Goal: Navigation & Orientation: Find specific page/section

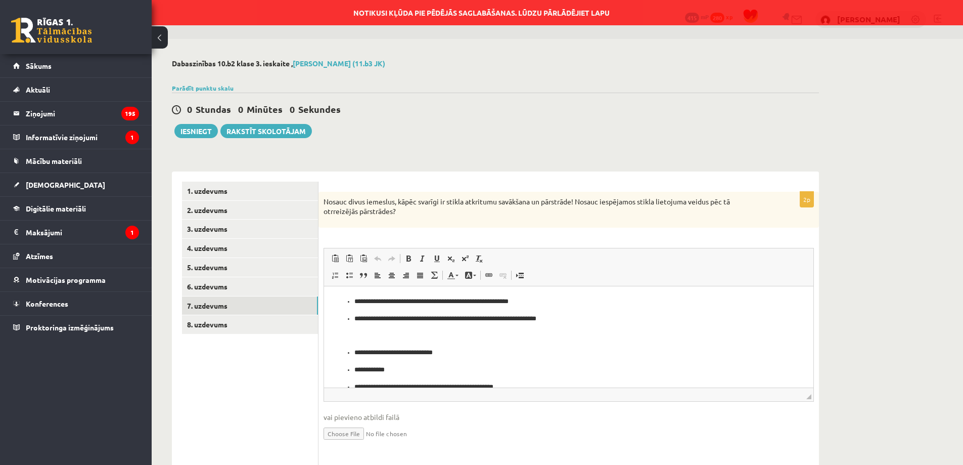
click at [53, 34] on link at bounding box center [51, 30] width 81 height 25
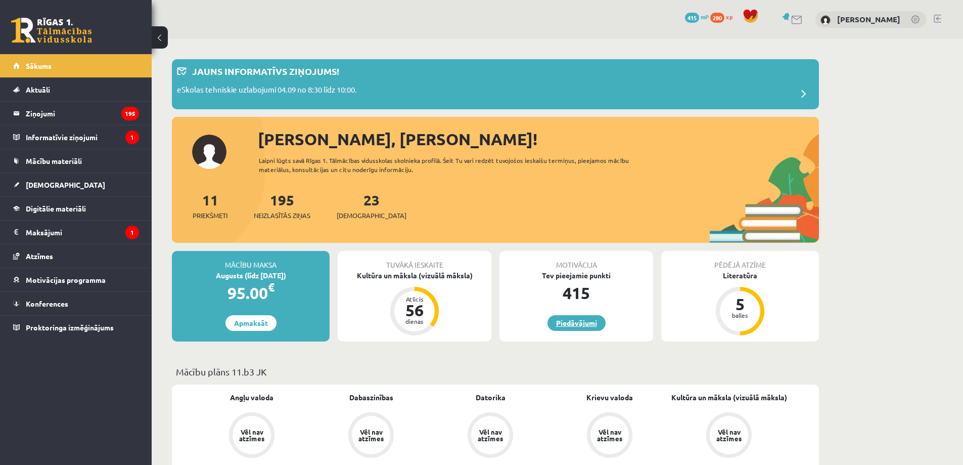
click at [588, 322] on link "Piedāvājumi" at bounding box center [577, 323] width 58 height 16
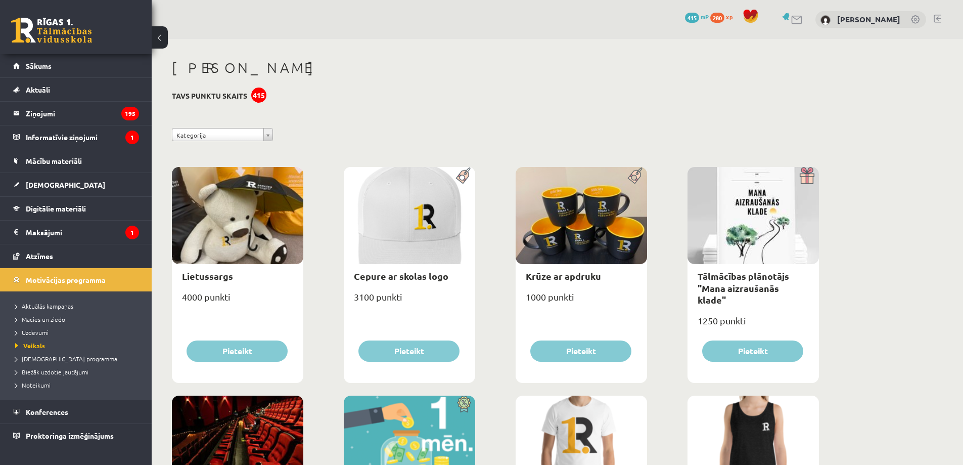
click at [39, 30] on link at bounding box center [51, 30] width 81 height 25
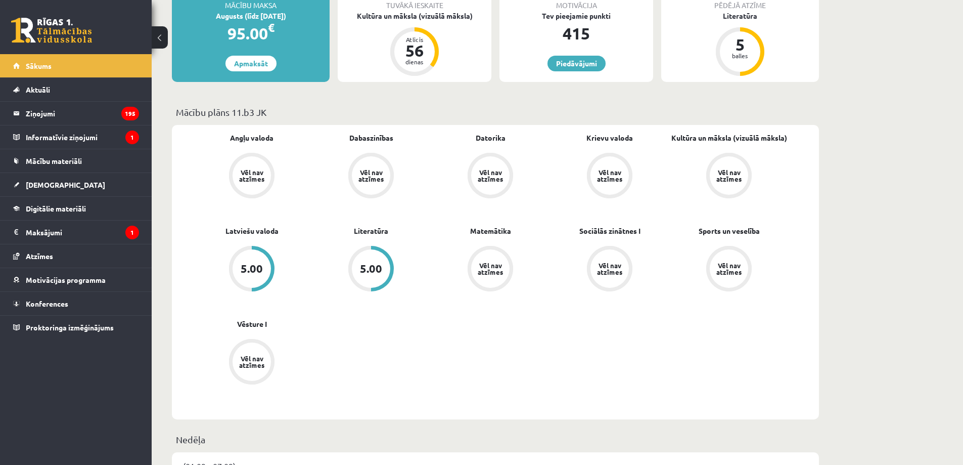
scroll to position [118, 0]
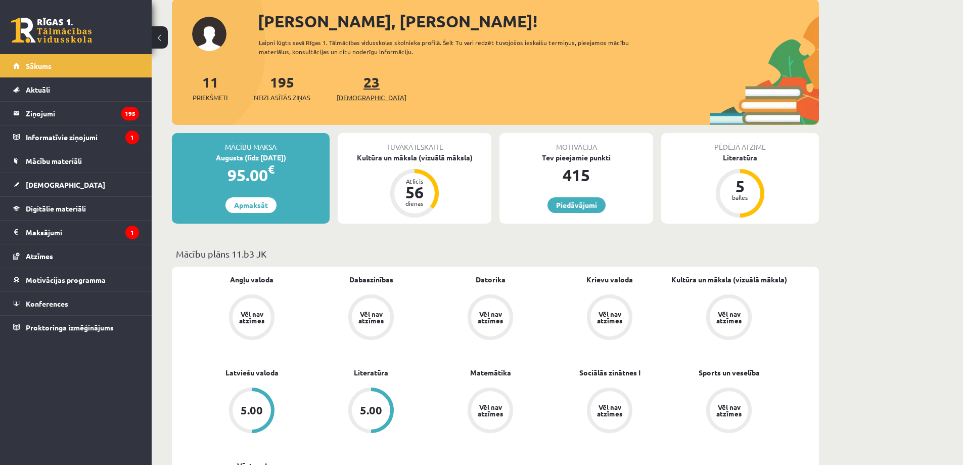
click at [343, 99] on span "[DEMOGRAPHIC_DATA]" at bounding box center [372, 98] width 70 height 10
